Goal: Transaction & Acquisition: Book appointment/travel/reservation

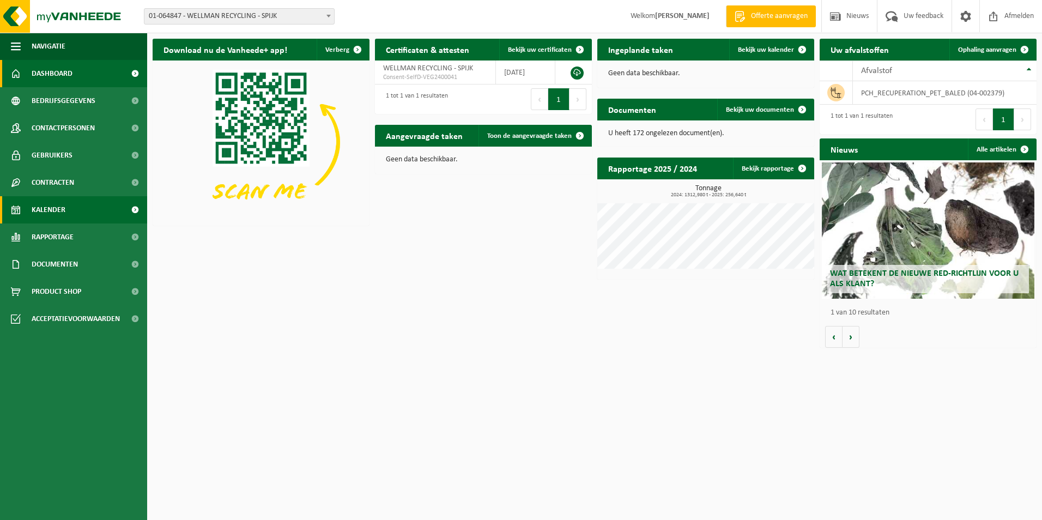
click at [77, 209] on link "Kalender" at bounding box center [73, 209] width 147 height 27
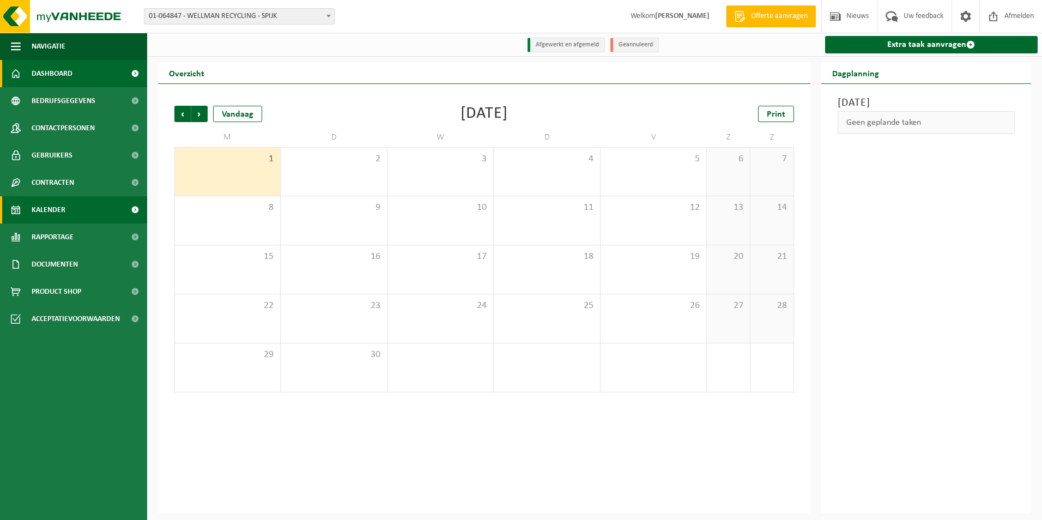
click at [56, 69] on span "Dashboard" at bounding box center [52, 73] width 41 height 27
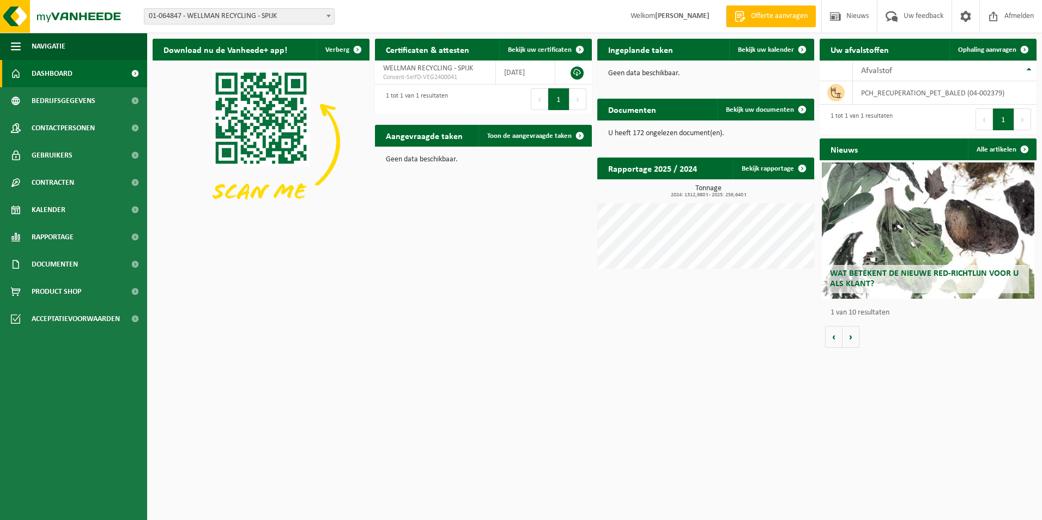
click at [325, 20] on span at bounding box center [328, 16] width 11 height 14
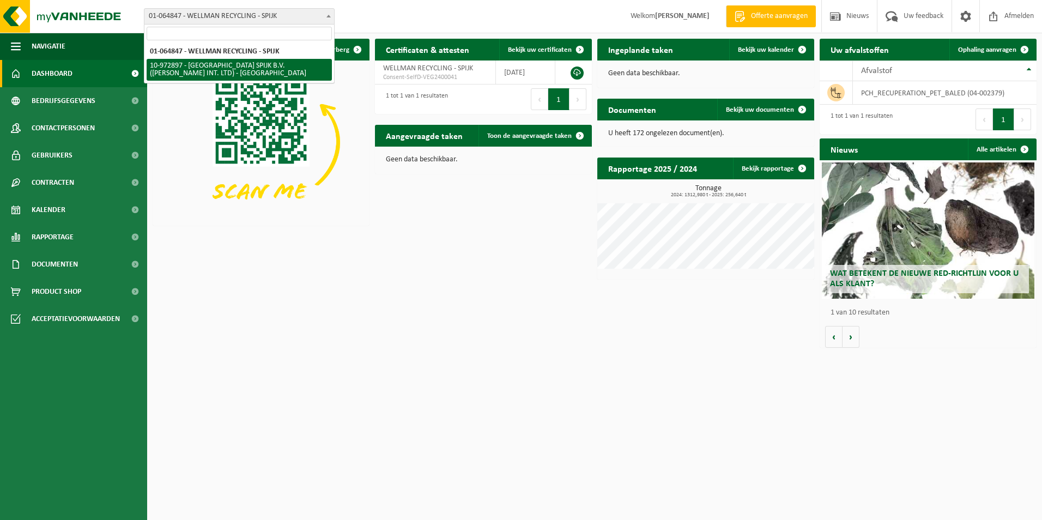
select select "156661"
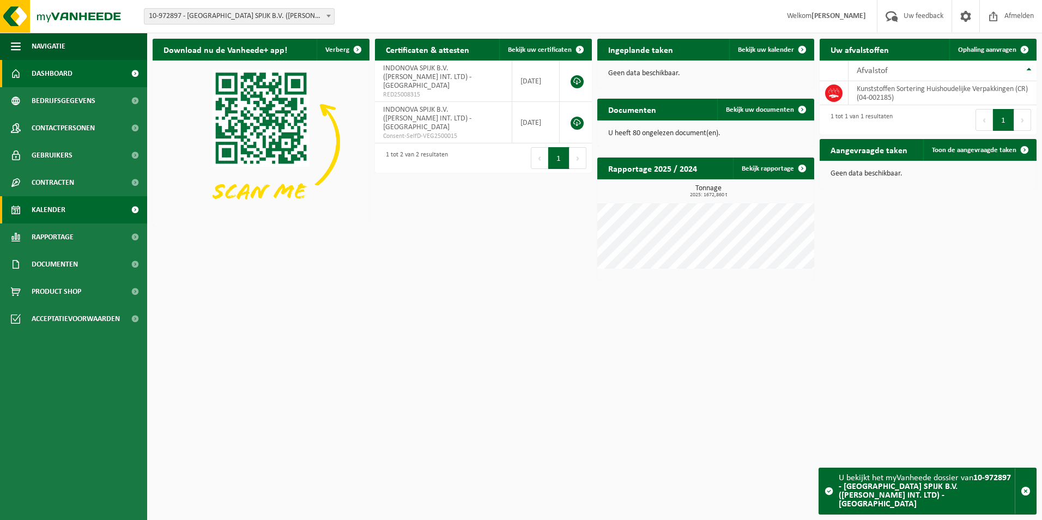
click at [43, 219] on span "Kalender" at bounding box center [49, 209] width 34 height 27
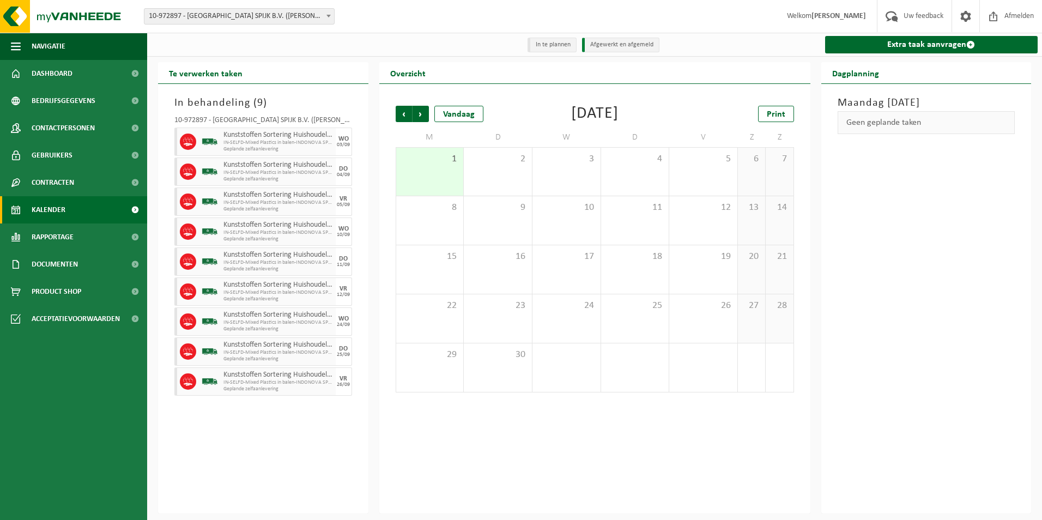
click at [891, 124] on div "Geen geplande taken" at bounding box center [927, 122] width 178 height 23
click at [614, 47] on li "Afgewerkt en afgemeld" at bounding box center [620, 45] width 77 height 15
click at [911, 45] on link "Extra taak aanvragen" at bounding box center [931, 44] width 213 height 17
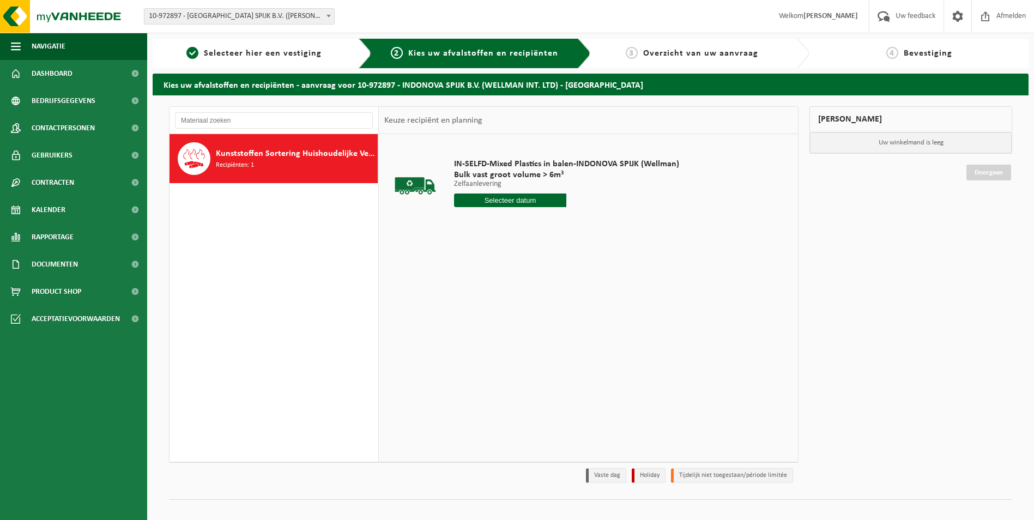
click at [539, 197] on input "text" at bounding box center [510, 201] width 113 height 14
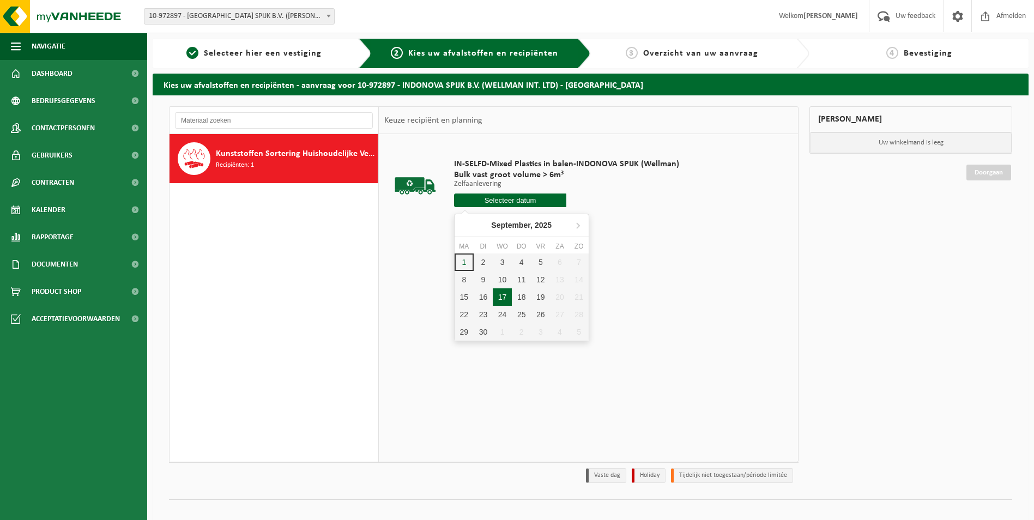
click at [503, 295] on div "17" at bounding box center [502, 296] width 19 height 17
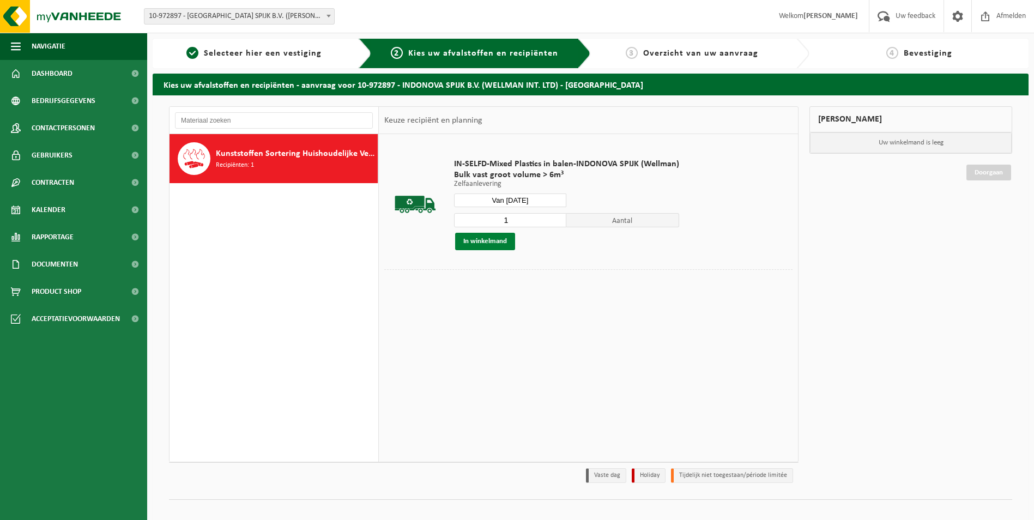
click at [492, 241] on button "In winkelmand" at bounding box center [485, 241] width 60 height 17
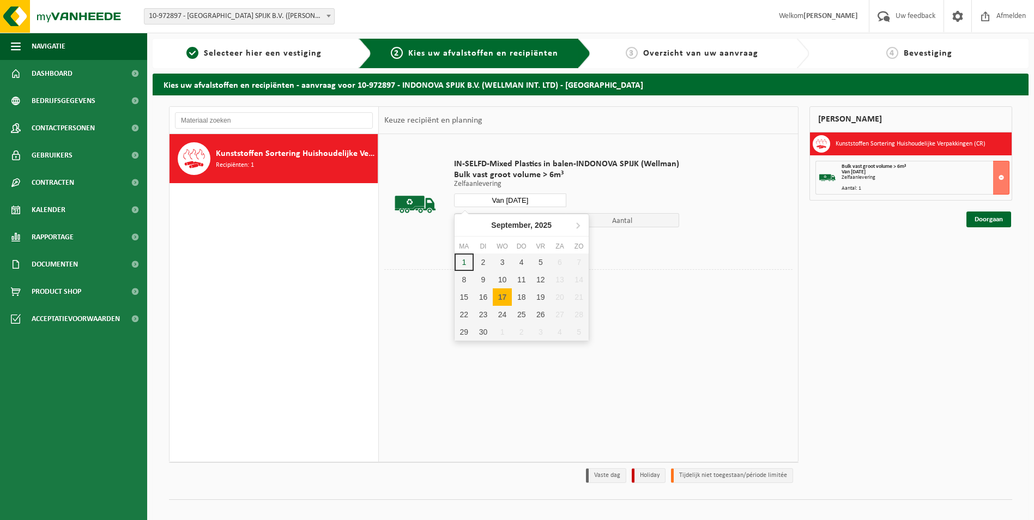
click at [529, 199] on input "Van 2025-09-17" at bounding box center [510, 201] width 113 height 14
click at [522, 292] on div "18" at bounding box center [521, 296] width 19 height 17
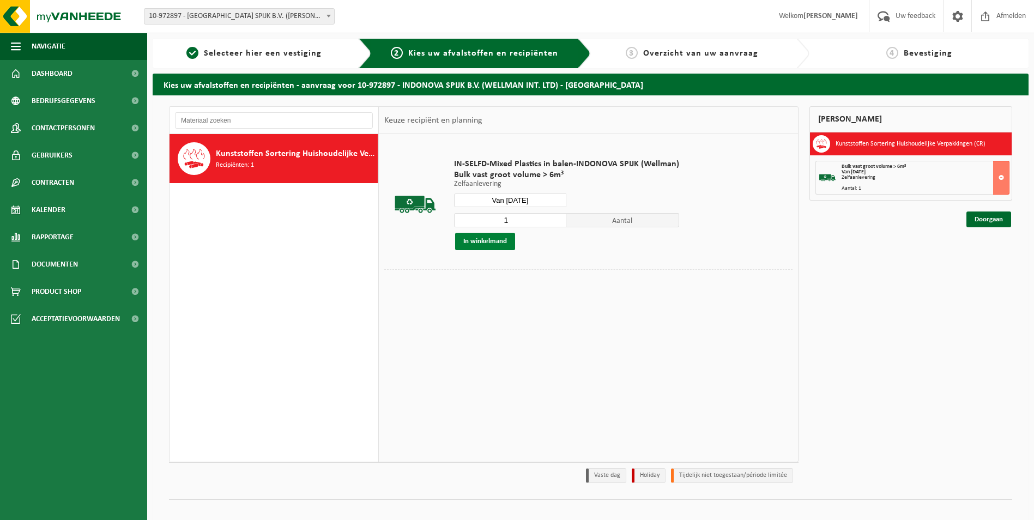
click at [478, 240] on button "In winkelmand" at bounding box center [485, 241] width 60 height 17
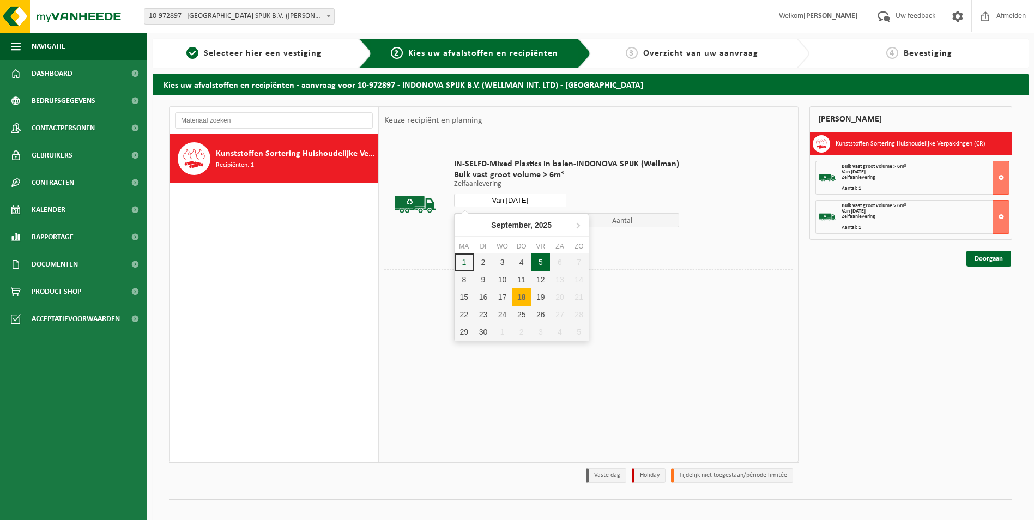
click at [535, 198] on input "Van 2025-09-18" at bounding box center [510, 201] width 113 height 14
click at [545, 297] on div "19" at bounding box center [540, 296] width 19 height 17
type input "Van 2025-09-19"
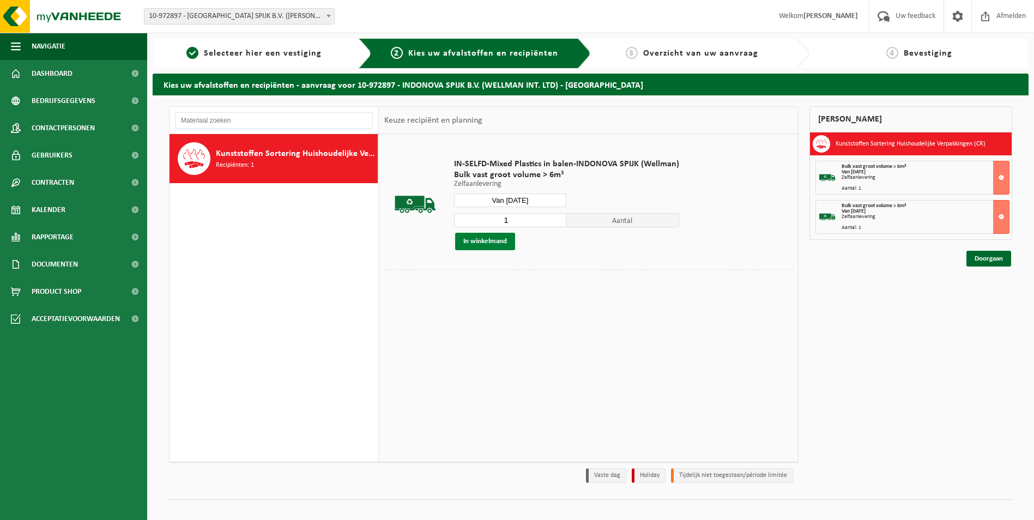
click at [479, 245] on button "In winkelmand" at bounding box center [485, 241] width 60 height 17
click at [988, 299] on link "Doorgaan" at bounding box center [989, 298] width 45 height 16
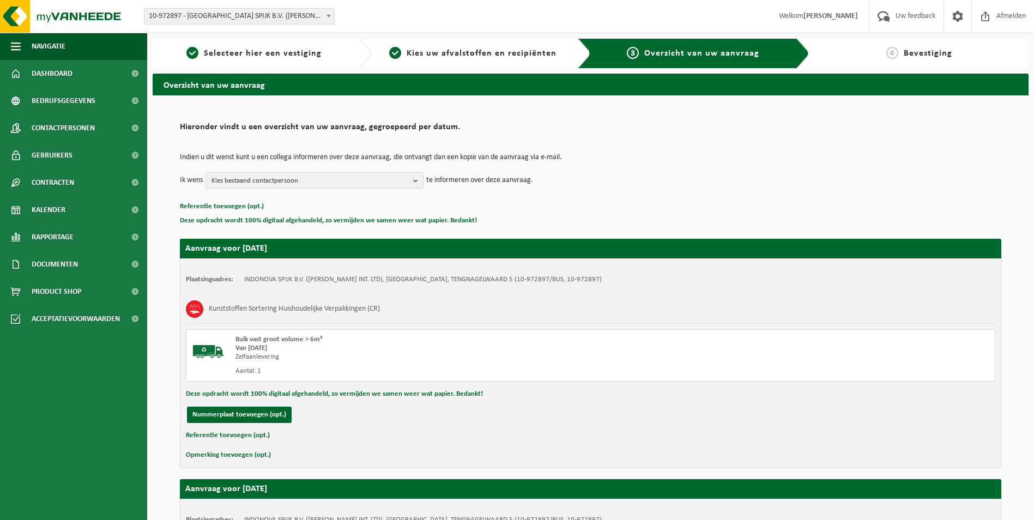
click at [269, 182] on span "Kies bestaand contactpersoon" at bounding box center [310, 181] width 197 height 16
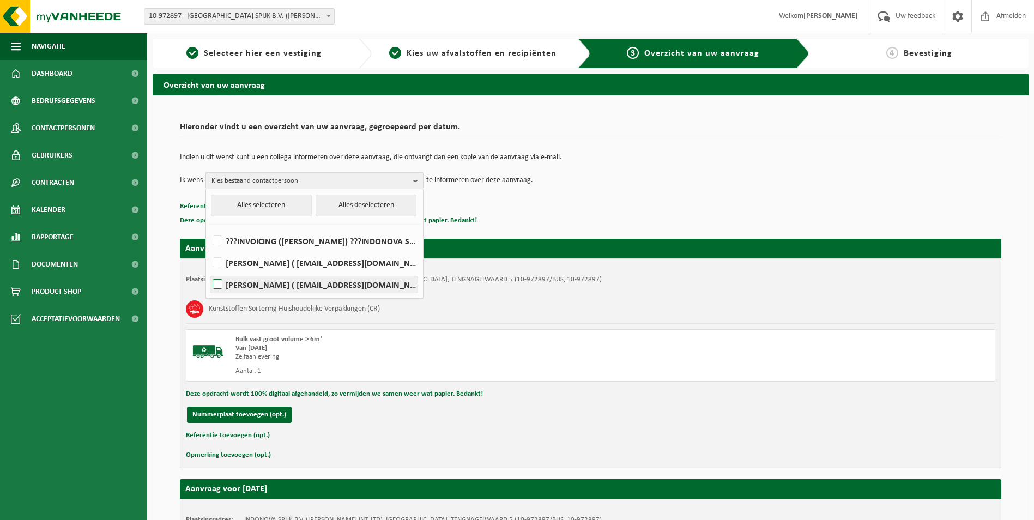
click at [217, 286] on label "PETER VAN RIJN ( planningspijk@nl.indorama.net )" at bounding box center [313, 284] width 207 height 16
click at [209, 271] on input "PETER VAN RIJN ( planningspijk@nl.indorama.net )" at bounding box center [208, 270] width 1 height 1
checkbox input "true"
click at [418, 179] on b "button" at bounding box center [418, 181] width 10 height 16
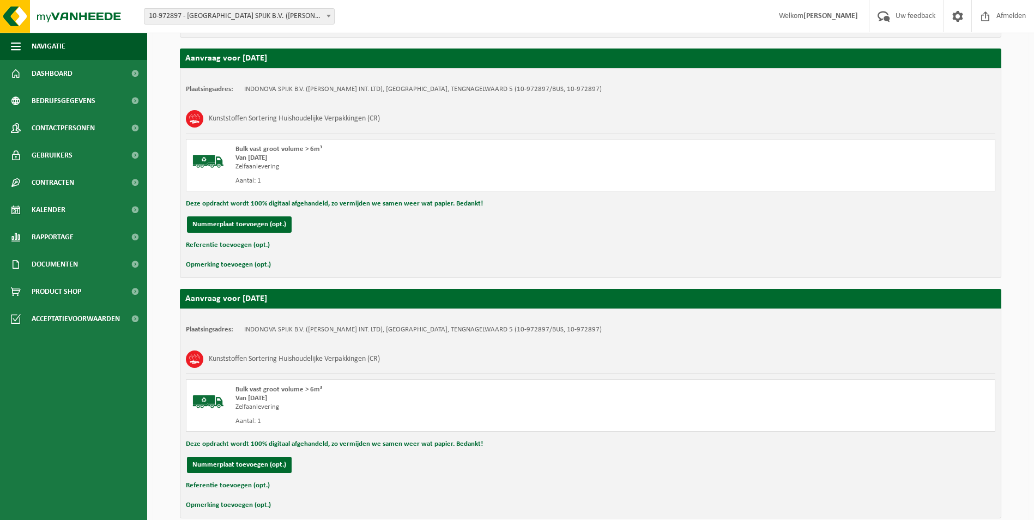
scroll to position [484, 0]
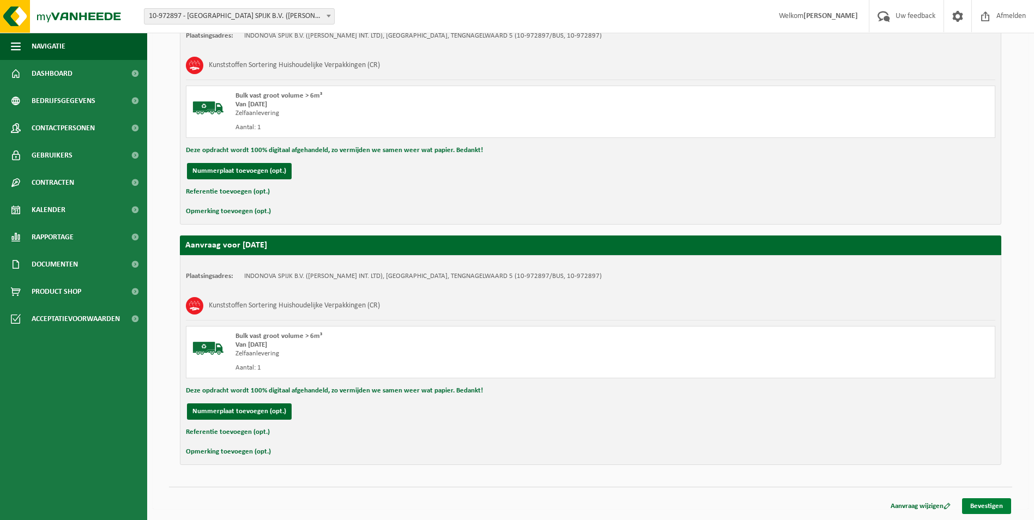
click at [992, 510] on link "Bevestigen" at bounding box center [986, 506] width 49 height 16
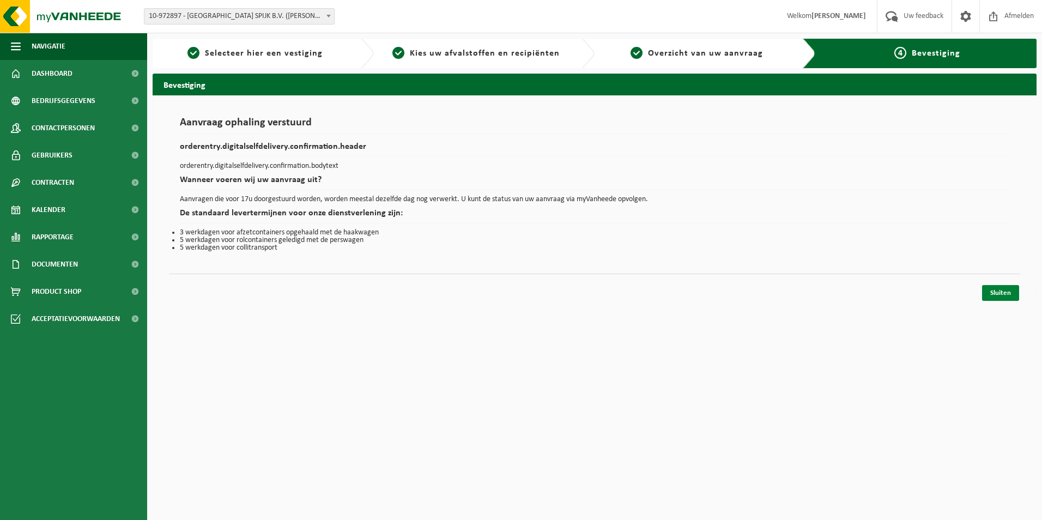
click at [1009, 292] on link "Sluiten" at bounding box center [1000, 293] width 37 height 16
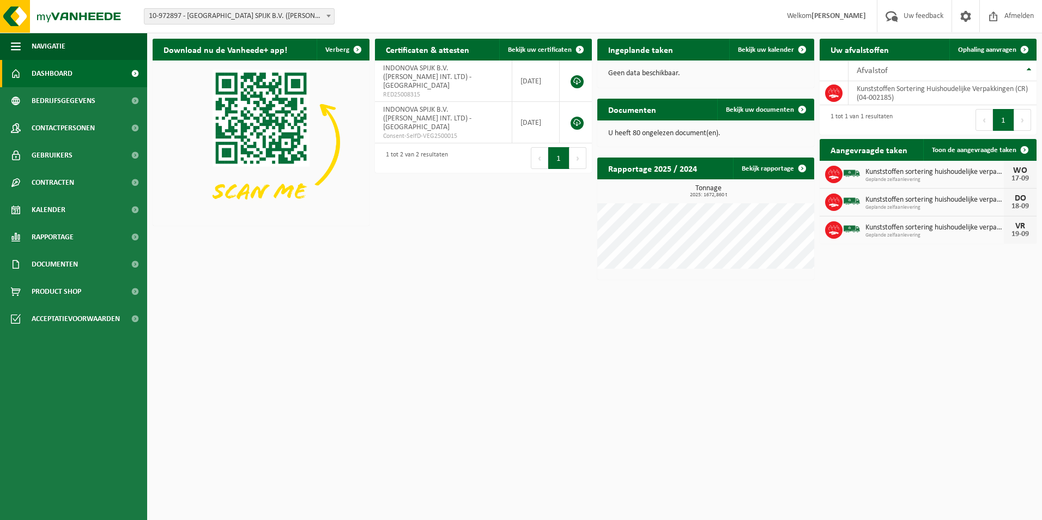
click at [433, 267] on div "Download nu de Vanheede+ app! Verberg Certificaten & attesten Bekijk uw certifi…" at bounding box center [595, 159] width 890 height 252
